Goal: Transaction & Acquisition: Purchase product/service

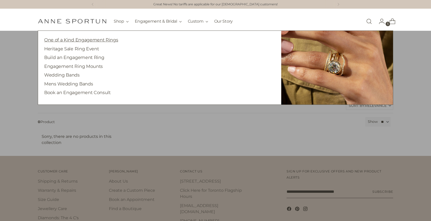
click at [79, 39] on link "One of a Kind Engagement Rings" at bounding box center [81, 39] width 74 height 5
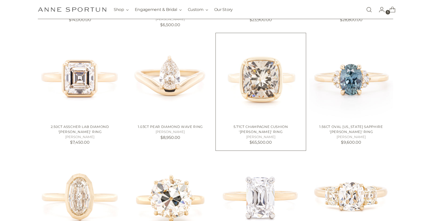
scroll to position [221, 0]
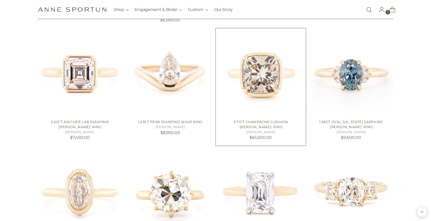
click at [0, 0] on img "5.71ct Champagne Cushion 'Haley' Ring" at bounding box center [0, 0] width 0 height 0
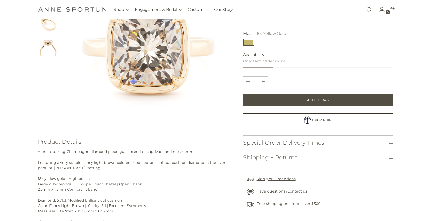
scroll to position [96, 0]
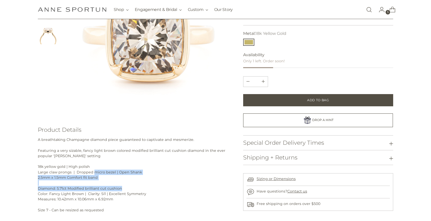
drag, startPoint x: 99, startPoint y: 172, endPoint x: 132, endPoint y: 190, distance: 37.0
click at [132, 190] on p "A breathtaking Champagne diamond piece guaranteed to captivate and mesmerize. F…" at bounding box center [133, 177] width 191 height 81
